Goal: Information Seeking & Learning: Check status

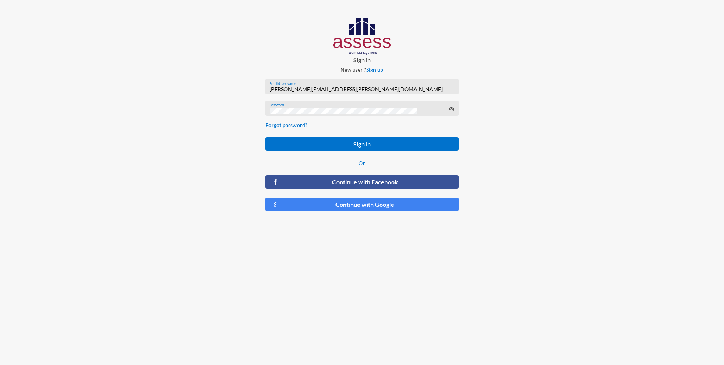
click at [376, 145] on button "Sign in" at bounding box center [362, 143] width 193 height 13
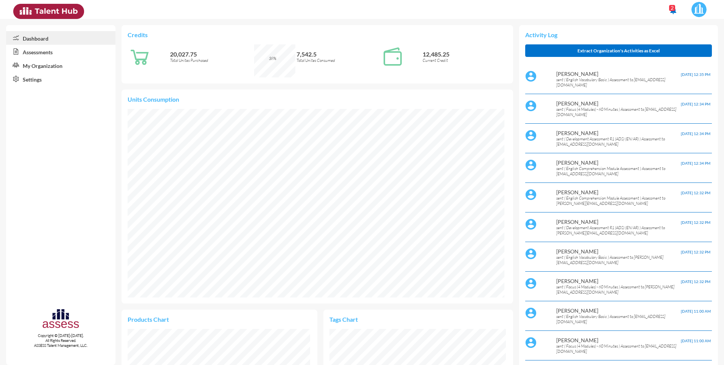
scroll to position [88, 176]
click at [31, 52] on link "Assessments" at bounding box center [61, 52] width 110 height 14
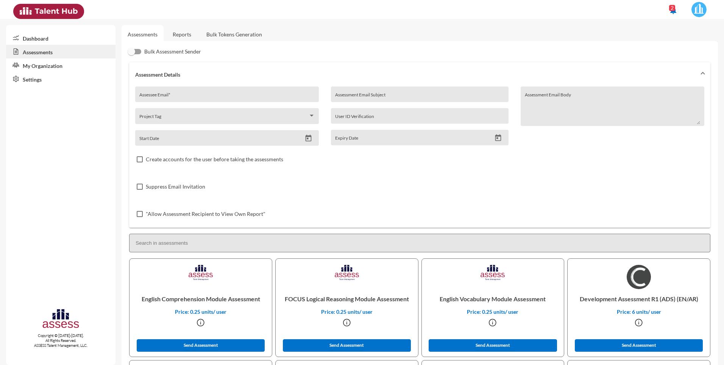
click at [185, 32] on link "Reports" at bounding box center [182, 34] width 31 height 19
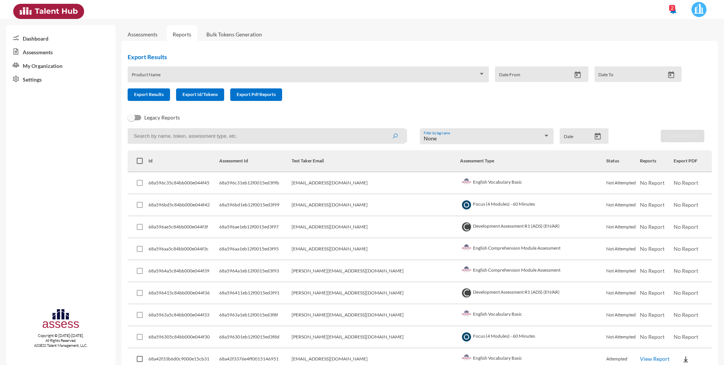
click at [174, 72] on div "Product Name" at bounding box center [309, 76] width 354 height 12
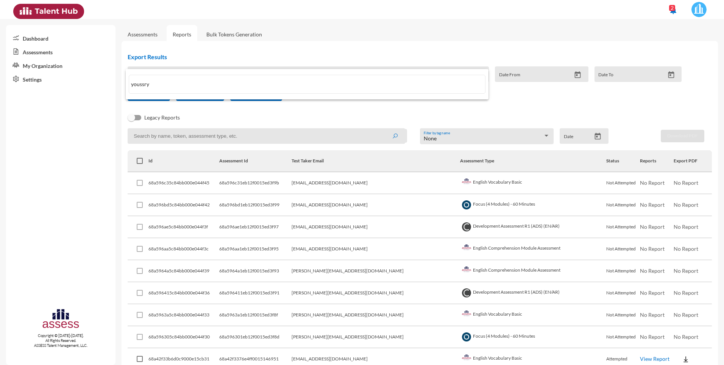
type input "youssry"
click at [25, 175] on div at bounding box center [362, 182] width 724 height 365
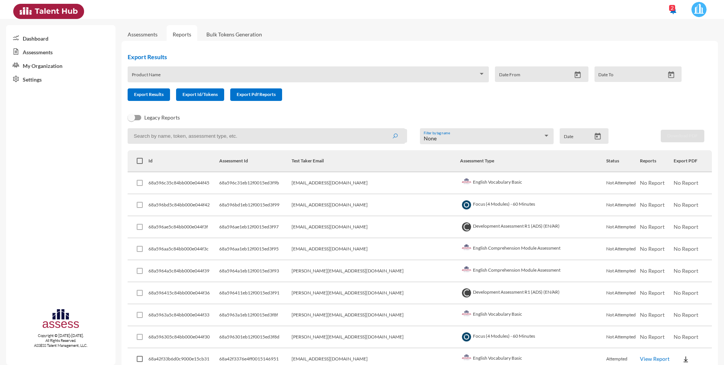
click at [165, 135] on input at bounding box center [267, 136] width 278 height 16
click at [383, 129] on button "submit" at bounding box center [395, 136] width 24 height 14
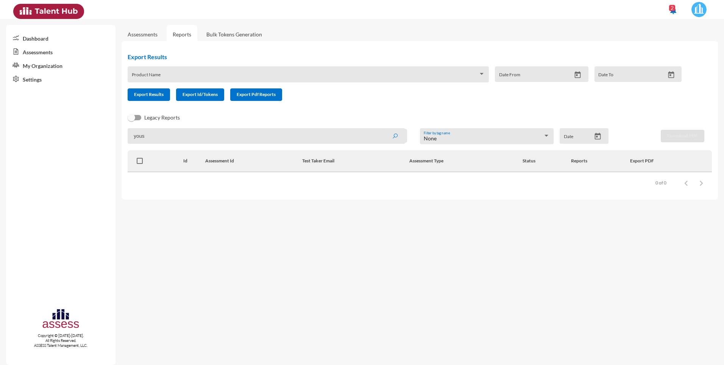
type input "yous"
click at [383, 129] on button "submit" at bounding box center [395, 136] width 24 height 14
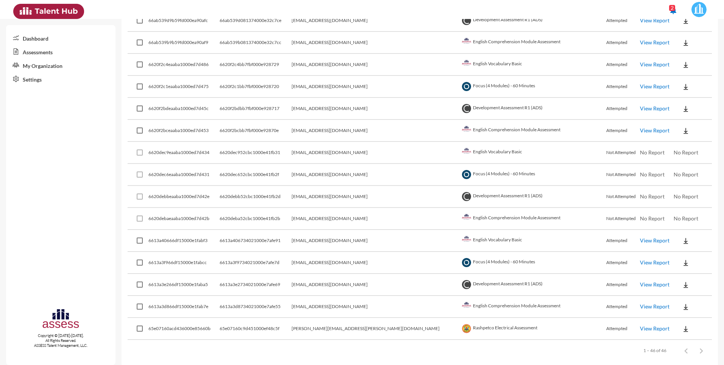
scroll to position [852, 0]
